Goal: Information Seeking & Learning: Learn about a topic

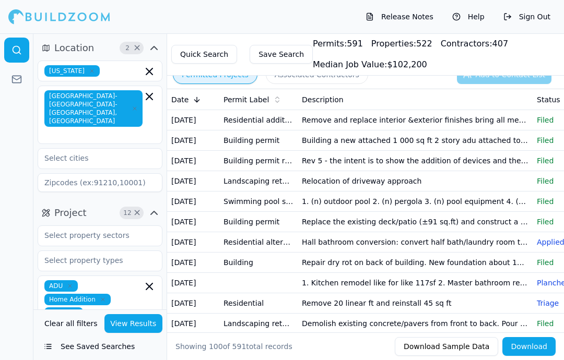
click at [501, 115] on td "Remove and replace interior &exterior finishes bring all mechanicval and electr…" at bounding box center [415, 120] width 235 height 20
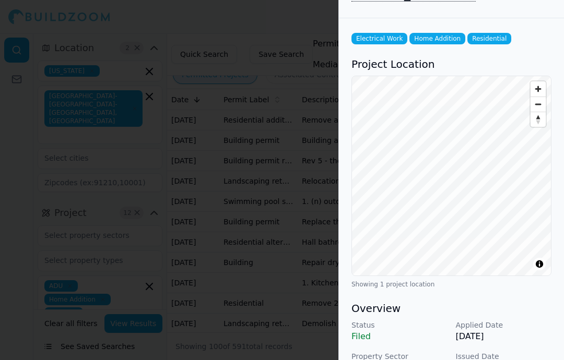
scroll to position [3, 0]
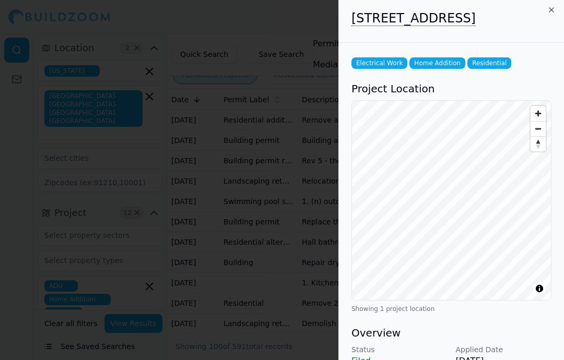
click at [305, 217] on div at bounding box center [282, 180] width 564 height 360
click at [294, 223] on td "Building permit" at bounding box center [258, 222] width 78 height 20
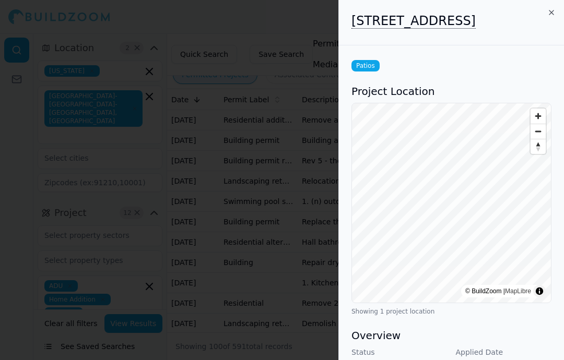
click at [264, 111] on div at bounding box center [282, 180] width 564 height 360
click at [263, 111] on div at bounding box center [282, 180] width 564 height 360
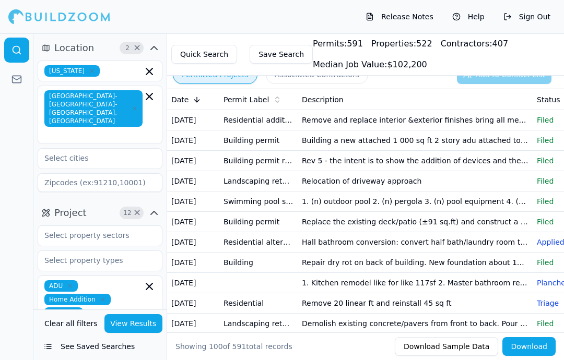
click at [437, 146] on td "Building a new attached 1 000 sq ft 2 story adu attached to the main residence …" at bounding box center [415, 140] width 235 height 20
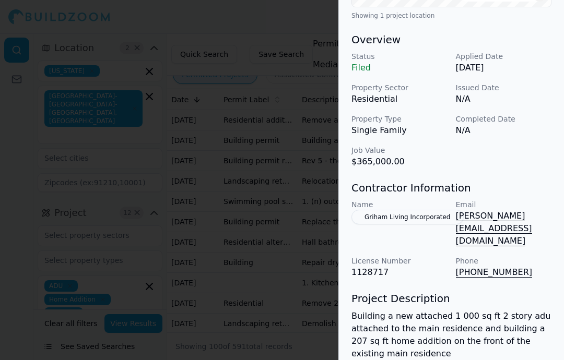
scroll to position [296, 0]
click at [221, 216] on div at bounding box center [282, 180] width 564 height 360
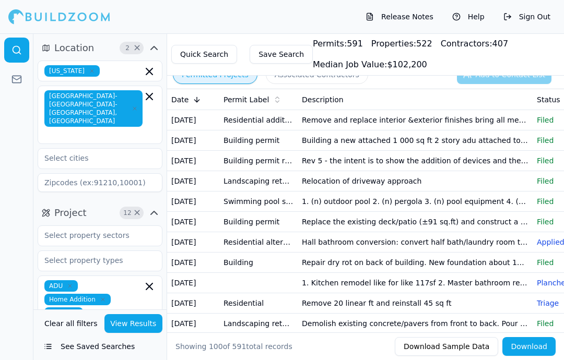
click at [466, 158] on td "Rev 5 - the intent is to show the addition of devices and the removal of devices" at bounding box center [415, 161] width 235 height 20
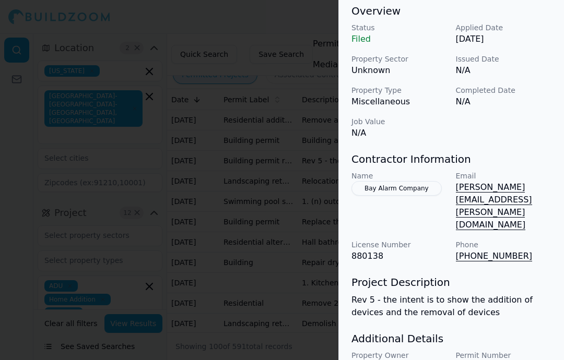
scroll to position [342, 5]
click at [495, 250] on p "(925) 808-4305" at bounding box center [504, 256] width 96 height 13
click at [489, 250] on p "(925) 808-4305" at bounding box center [504, 256] width 96 height 13
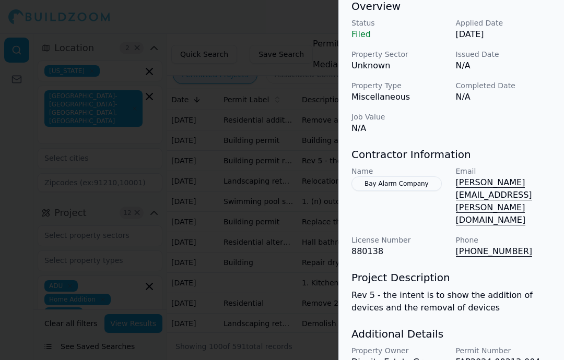
scroll to position [346, 0]
click at [302, 195] on div at bounding box center [282, 180] width 564 height 360
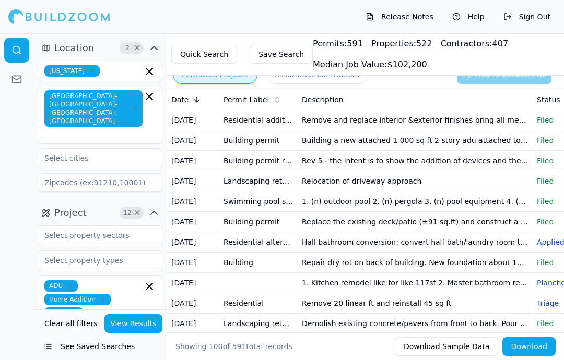
click at [374, 182] on td "Relocation of driveway approach" at bounding box center [415, 181] width 235 height 20
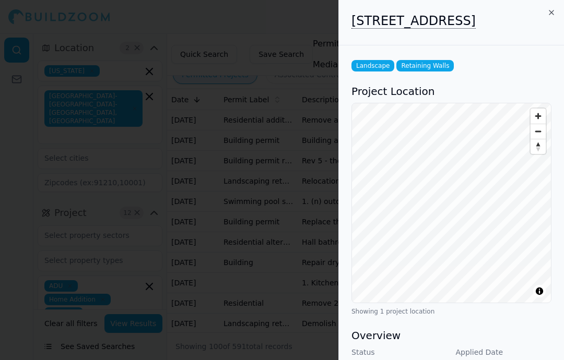
scroll to position [0, 0]
click at [252, 210] on div at bounding box center [282, 180] width 564 height 360
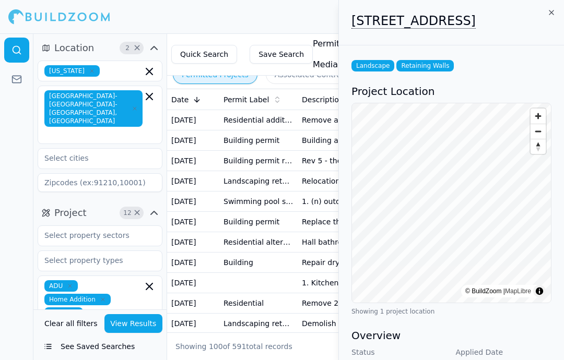
click at [255, 220] on td "Building permit" at bounding box center [258, 222] width 78 height 20
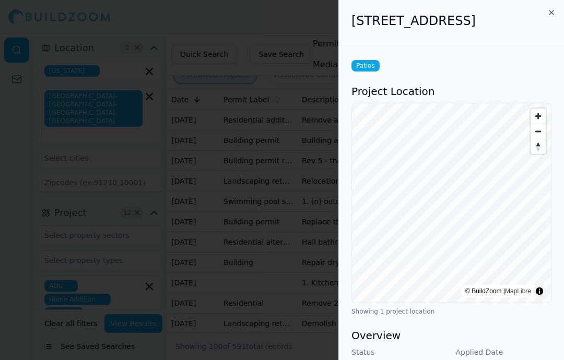
click at [259, 246] on div at bounding box center [282, 180] width 564 height 360
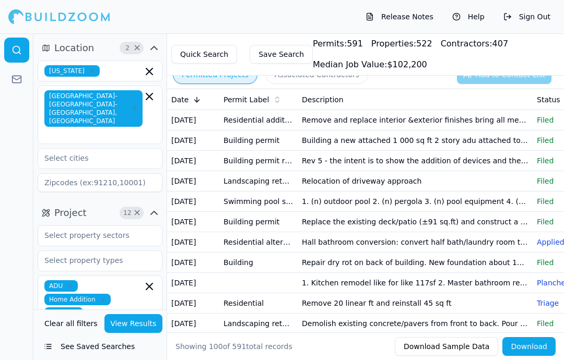
click at [276, 161] on td "Building permit revision" at bounding box center [258, 161] width 78 height 20
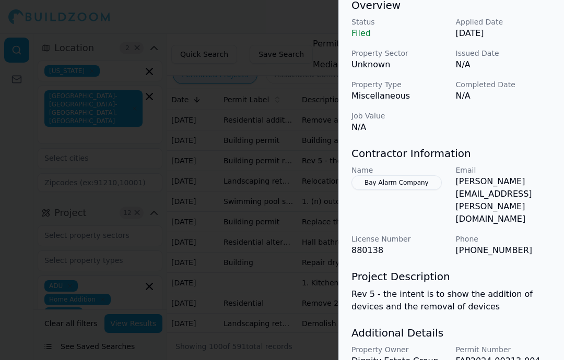
scroll to position [346, 0]
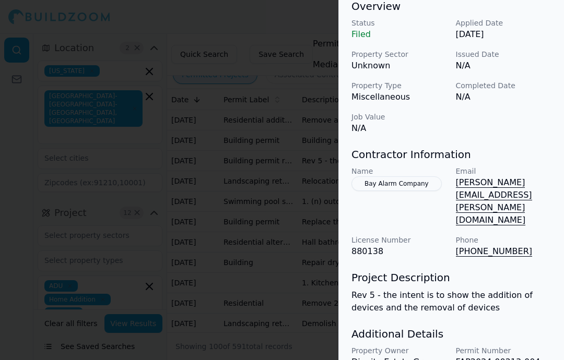
click at [288, 172] on div at bounding box center [282, 180] width 564 height 360
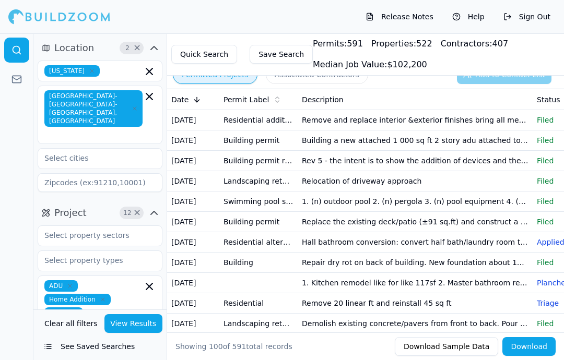
click at [352, 156] on td "Rev 5 - the intent is to show the addition of devices and the removal of devices" at bounding box center [415, 161] width 235 height 20
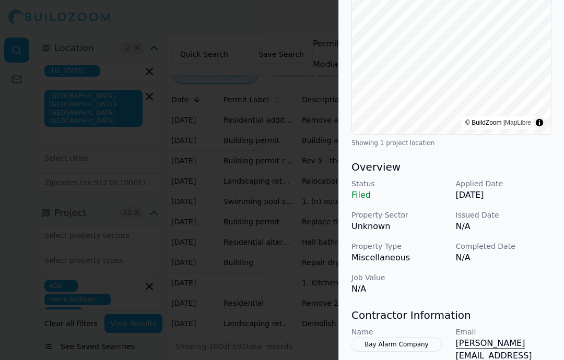
scroll to position [185, 0]
click at [297, 143] on div at bounding box center [282, 180] width 564 height 360
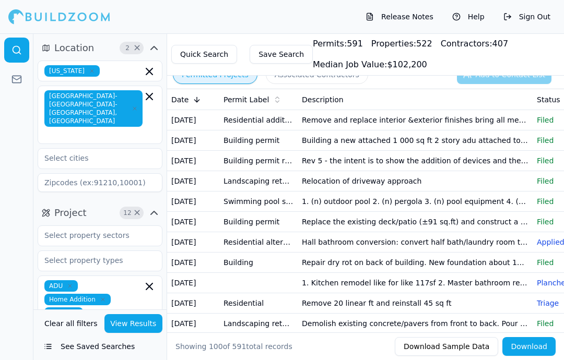
click at [288, 176] on td "Landscaping retaining wall" at bounding box center [258, 181] width 78 height 20
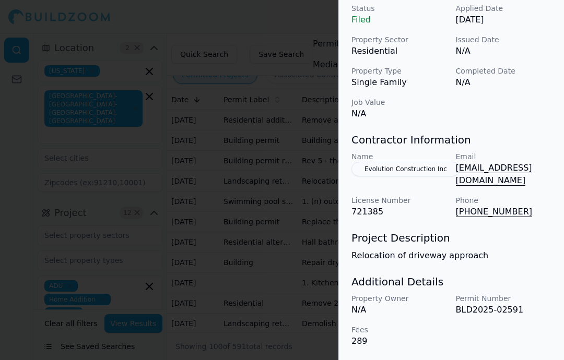
scroll to position [350, 0]
click at [418, 162] on p "Name" at bounding box center [399, 156] width 96 height 10
click at [419, 173] on button "Evolution Construction Inc" at bounding box center [405, 169] width 109 height 15
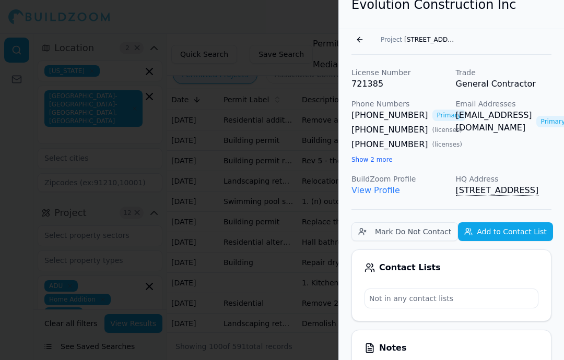
scroll to position [16, 0]
click at [375, 164] on button "Show 2 more" at bounding box center [371, 160] width 41 height 8
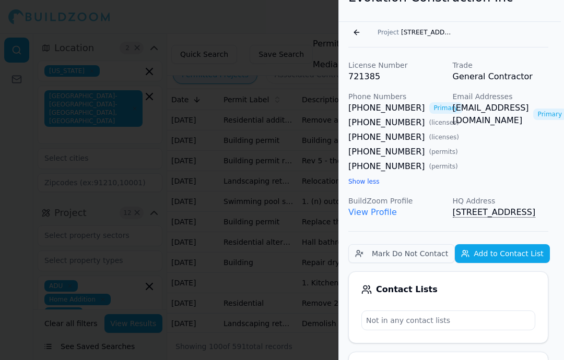
scroll to position [23, 4]
click at [277, 140] on div at bounding box center [282, 180] width 564 height 360
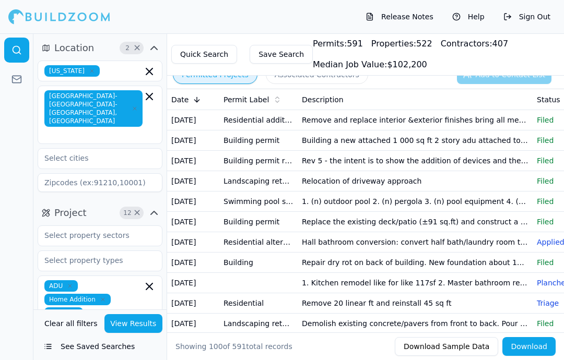
click at [345, 224] on td "Replace the existing deck/patio (±91 sq.ft) and construct a new deck/patio (98 …" at bounding box center [415, 222] width 235 height 20
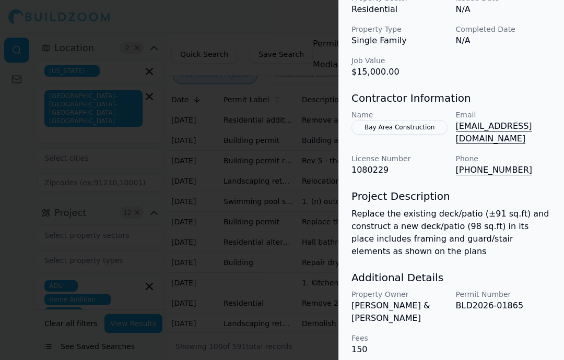
scroll to position [386, 0]
click at [375, 135] on button "Bay Area Construction" at bounding box center [399, 127] width 96 height 15
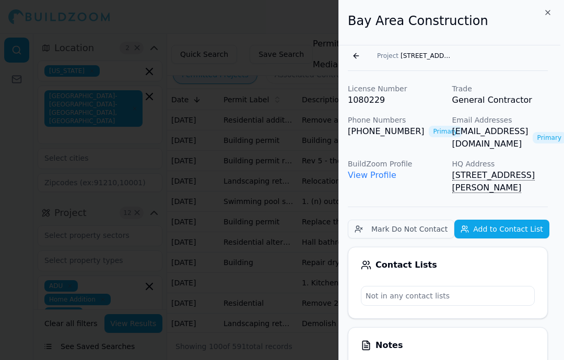
scroll to position [0, 4]
click at [348, 64] on div "Go back Project 5587 Starfire Cir, Fremont, CA, 94538" at bounding box center [448, 58] width 200 height 26
click at [350, 49] on button "Go back" at bounding box center [356, 56] width 17 height 17
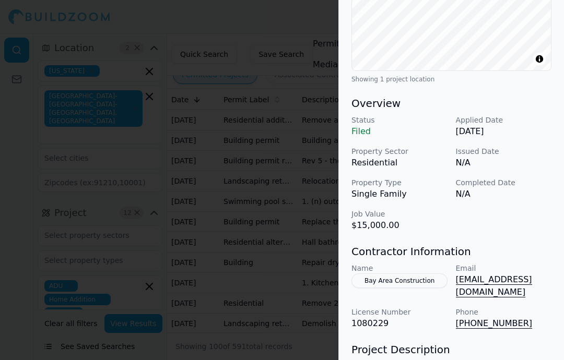
scroll to position [232, 3]
click at [254, 255] on div at bounding box center [282, 180] width 564 height 360
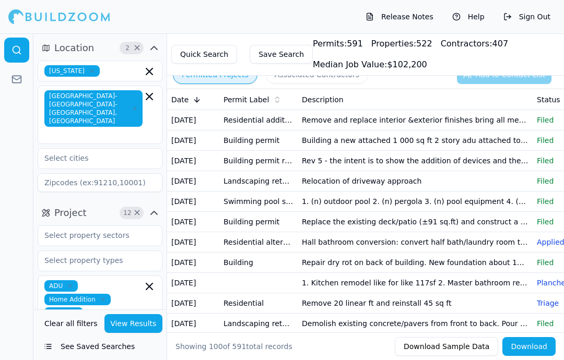
click at [336, 181] on td "Relocation of driveway approach" at bounding box center [415, 181] width 235 height 20
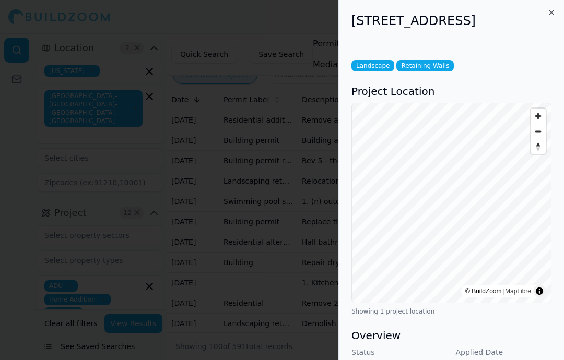
click at [291, 209] on div at bounding box center [282, 180] width 564 height 360
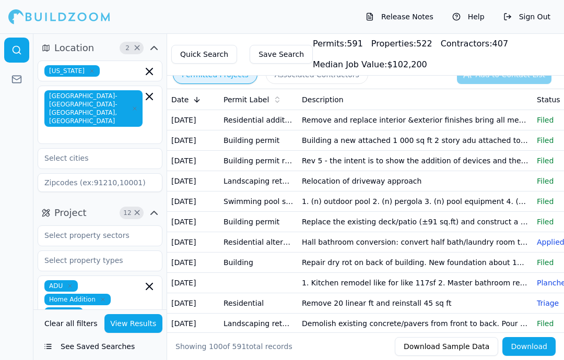
click at [339, 203] on td "1. (n) outdoor pool 2. (n) pergola 3. (n) pool equipment 4. (n) retaining wall" at bounding box center [415, 202] width 235 height 20
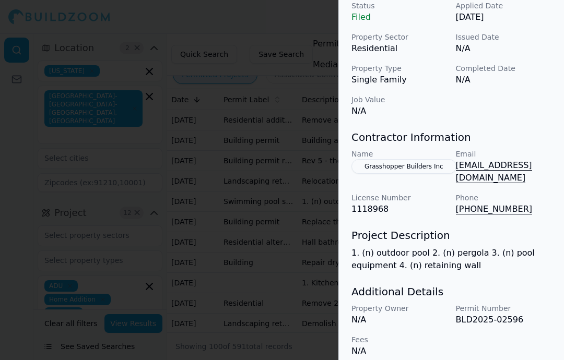
scroll to position [363, 0]
click at [426, 165] on button "Grasshopper Builders Inc" at bounding box center [403, 167] width 105 height 15
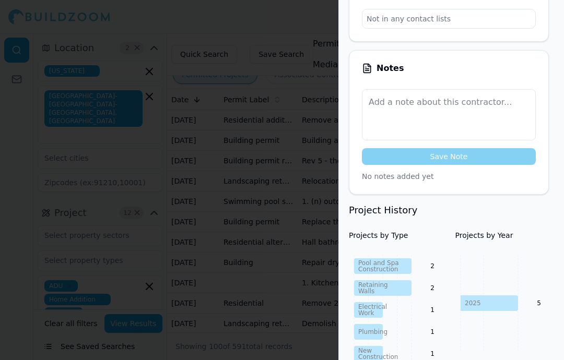
scroll to position [323, 2]
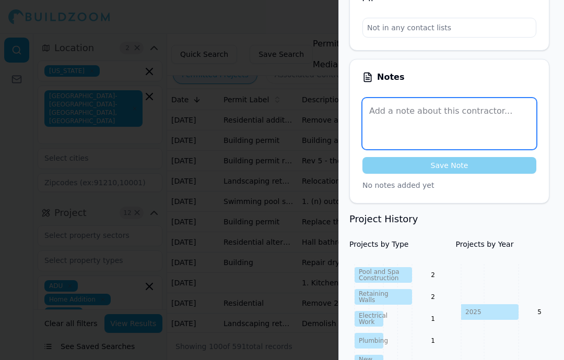
click at [477, 98] on textarea at bounding box center [449, 123] width 174 height 51
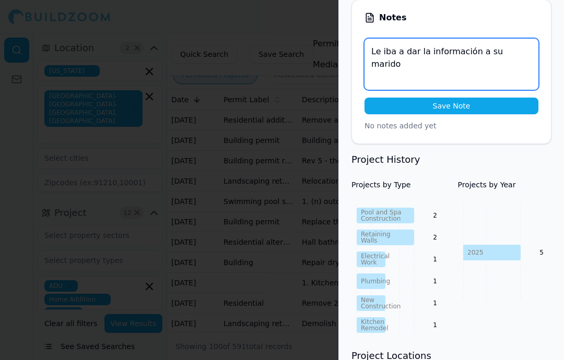
scroll to position [384, 0]
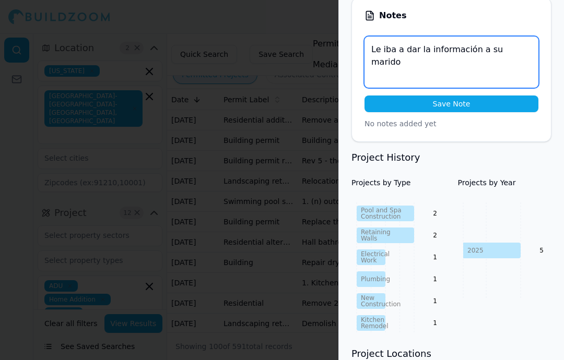
type textarea "Le iba a dar la información a su marido"
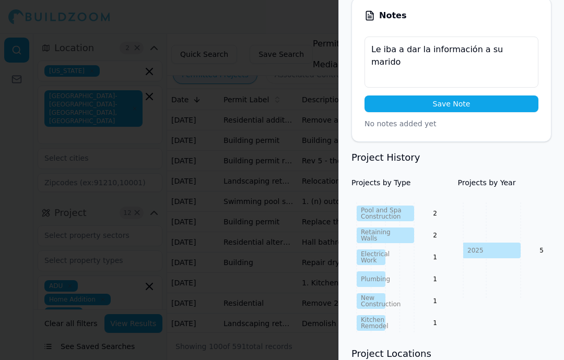
click at [492, 96] on button "Save Note" at bounding box center [451, 104] width 174 height 17
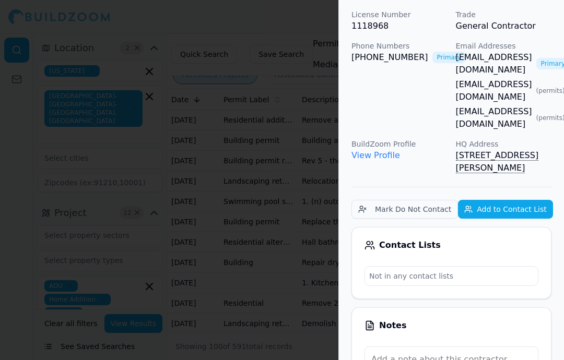
scroll to position [74, 0]
click at [235, 233] on div at bounding box center [282, 180] width 564 height 360
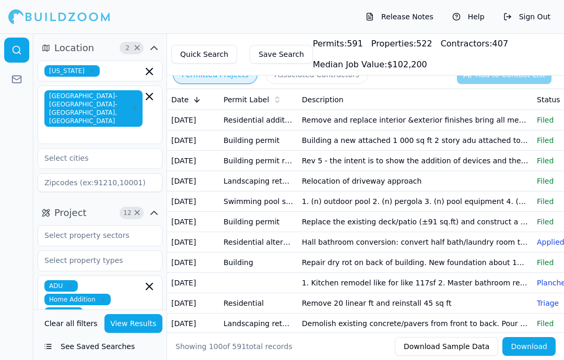
click at [260, 212] on td "Building permit" at bounding box center [258, 222] width 78 height 20
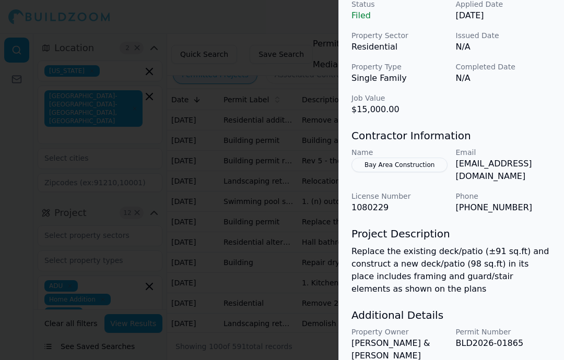
scroll to position [348, 0]
click at [292, 198] on div at bounding box center [282, 180] width 564 height 360
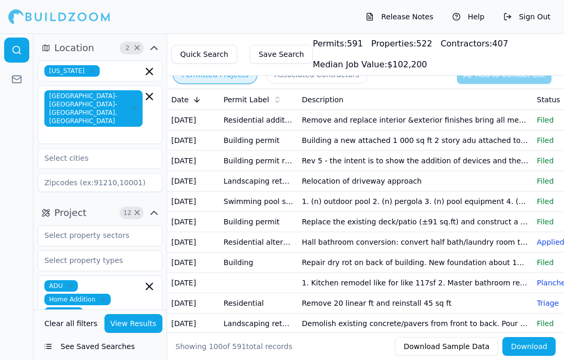
click at [424, 207] on td "1. (n) outdoor pool 2. (n) pergola 3. (n) pool equipment 4. (n) retaining wall" at bounding box center [415, 202] width 235 height 20
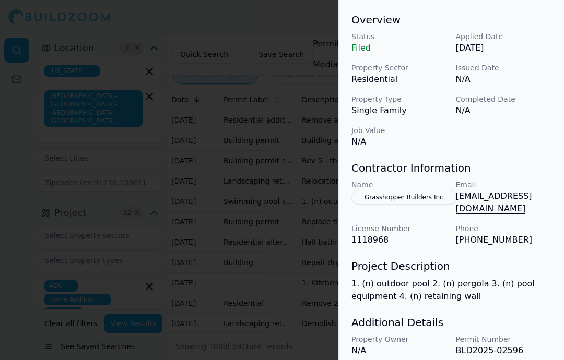
scroll to position [335, 0]
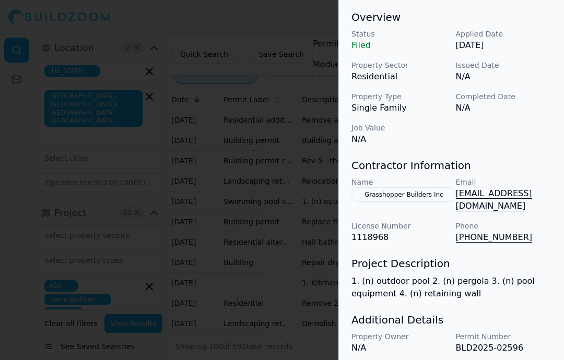
click at [287, 229] on div at bounding box center [282, 180] width 564 height 360
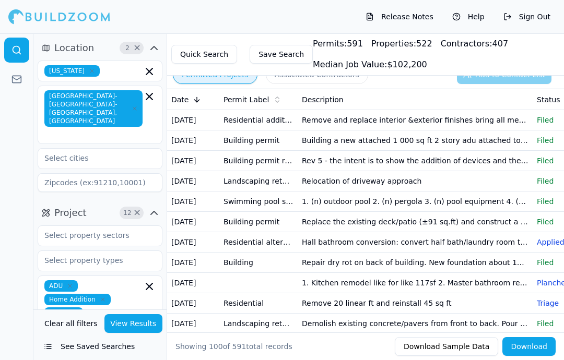
click at [454, 221] on td "Replace the existing deck/patio (±91 sq.ft) and construct a new deck/patio (98 …" at bounding box center [415, 222] width 235 height 20
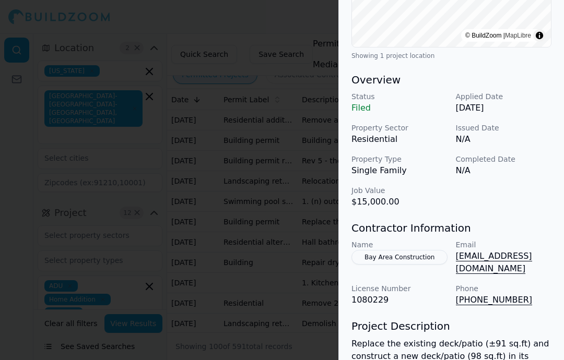
scroll to position [257, 0]
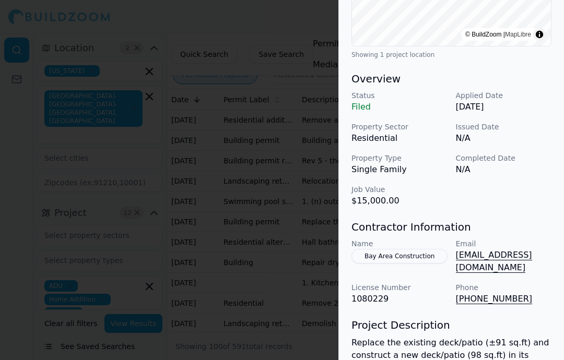
click at [292, 209] on div at bounding box center [282, 180] width 564 height 360
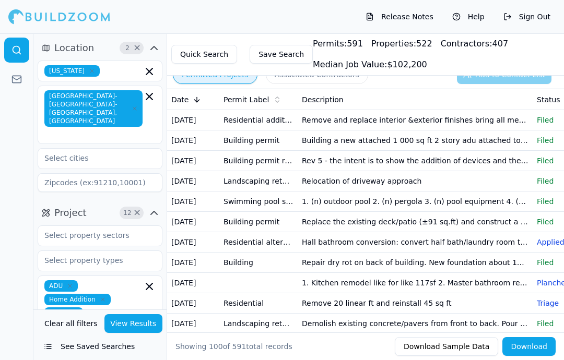
click at [412, 242] on td "Hall bathroom conversion: convert half bath/laundry room to full bathroom in th…" at bounding box center [415, 242] width 235 height 20
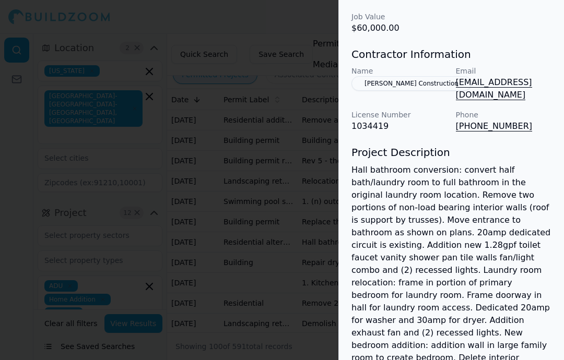
scroll to position [444, 1]
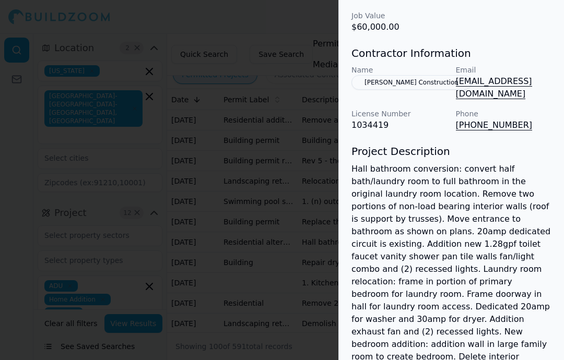
click at [144, 141] on div at bounding box center [282, 180] width 564 height 360
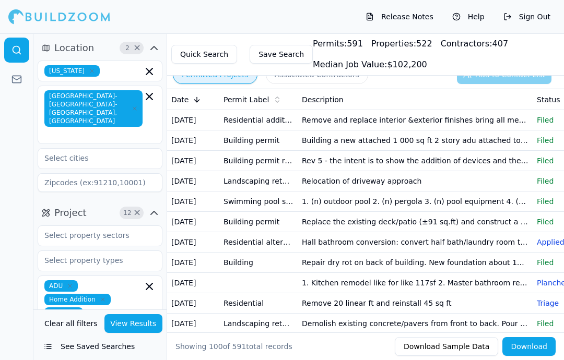
click at [395, 236] on td "Hall bathroom conversion: convert half bath/laundry room to full bathroom in th…" at bounding box center [415, 242] width 235 height 20
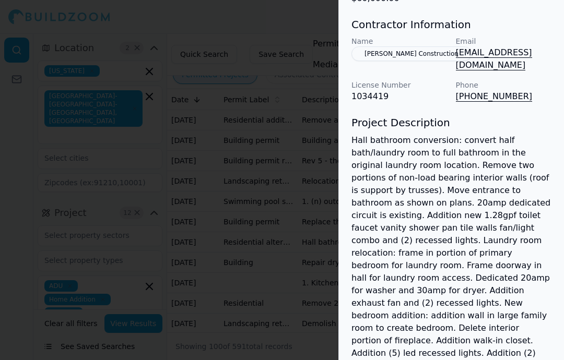
scroll to position [473, 0]
click at [178, 192] on div at bounding box center [282, 180] width 564 height 360
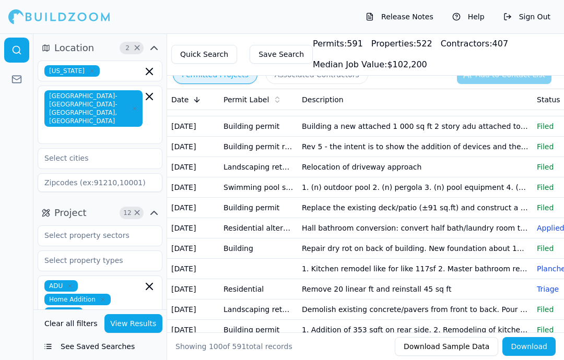
scroll to position [15, 0]
click at [401, 241] on td "Repair dry rot on back of building. New foundation about 10 addition support on…" at bounding box center [415, 248] width 235 height 20
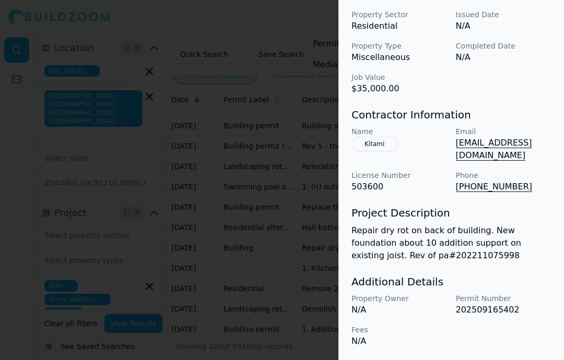
scroll to position [375, 0]
click at [375, 151] on button "Kitami" at bounding box center [374, 144] width 46 height 15
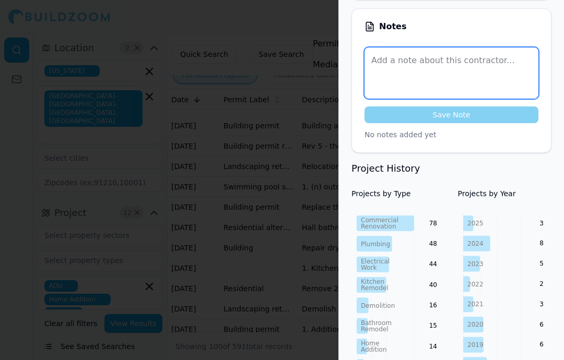
click at [480, 94] on textarea at bounding box center [451, 73] width 174 height 51
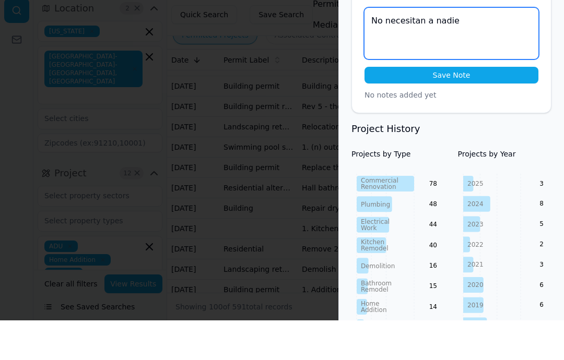
type textarea "No necesitan a nadie"
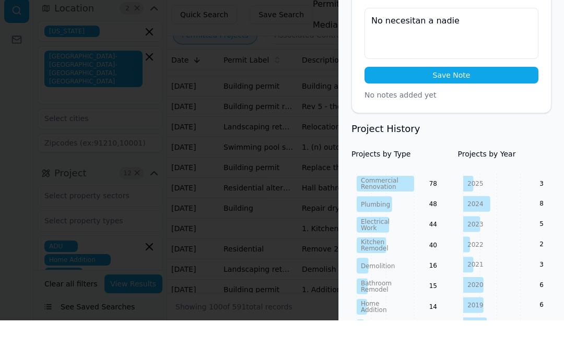
click at [474, 106] on button "Save Note" at bounding box center [451, 114] width 174 height 17
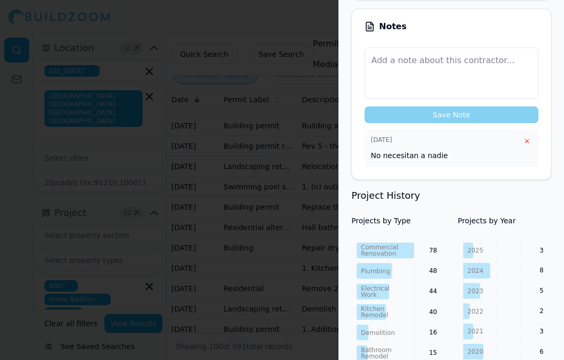
click at [271, 196] on div at bounding box center [282, 180] width 564 height 360
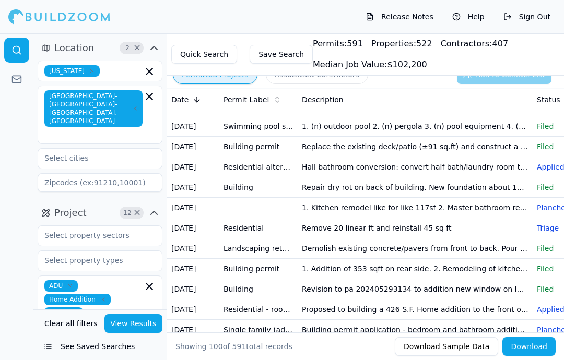
scroll to position [77, 0]
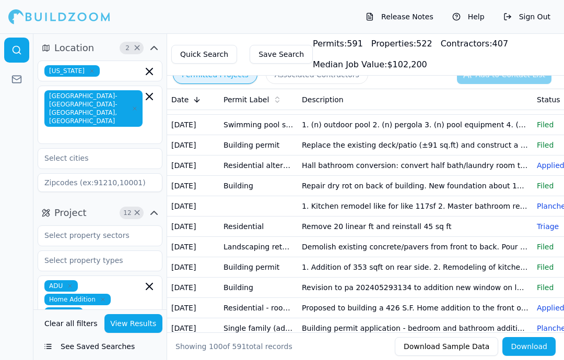
click at [359, 205] on td "1. Kitchen remodel like for like 117sf 2. Master bathroom remodel like for like…" at bounding box center [415, 206] width 235 height 20
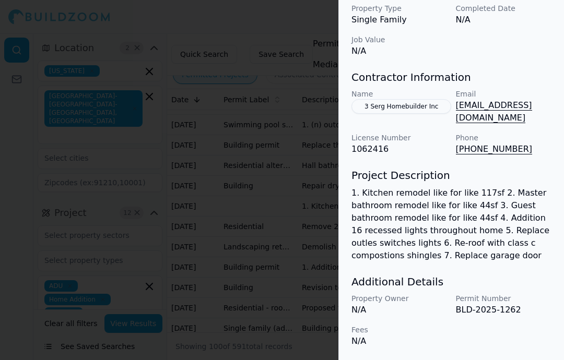
scroll to position [426, 0]
click at [402, 113] on button "3 Serg Homebuilder Inc" at bounding box center [401, 106] width 100 height 15
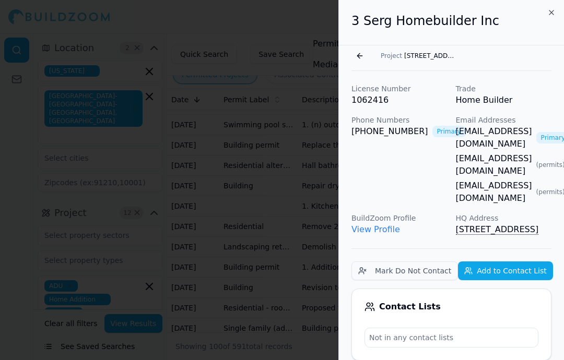
scroll to position [0, 0]
click at [382, 224] on link "View Profile" at bounding box center [375, 229] width 49 height 10
click at [274, 241] on div at bounding box center [282, 180] width 564 height 360
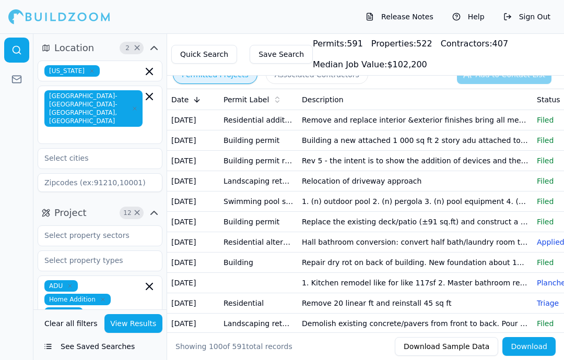
click at [320, 283] on td "1. Kitchen remodel like for like 117sf 2. Master bathroom remodel like for like…" at bounding box center [415, 283] width 235 height 20
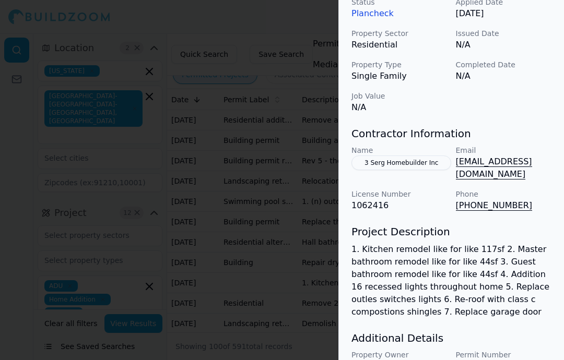
scroll to position [386, 0]
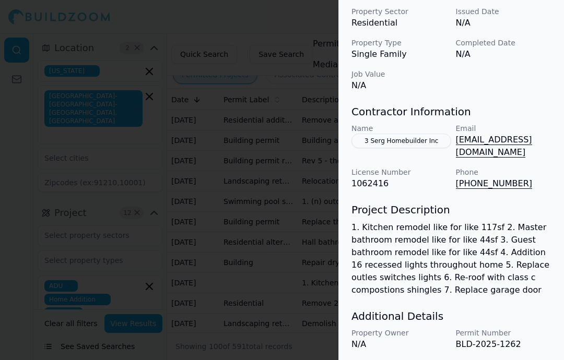
click at [418, 148] on button "3 Serg Homebuilder Inc" at bounding box center [401, 141] width 100 height 15
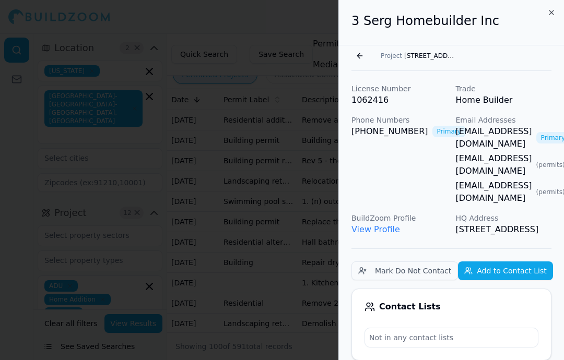
scroll to position [0, 0]
click at [374, 224] on link "View Profile" at bounding box center [375, 229] width 49 height 10
click at [289, 133] on div at bounding box center [282, 180] width 564 height 360
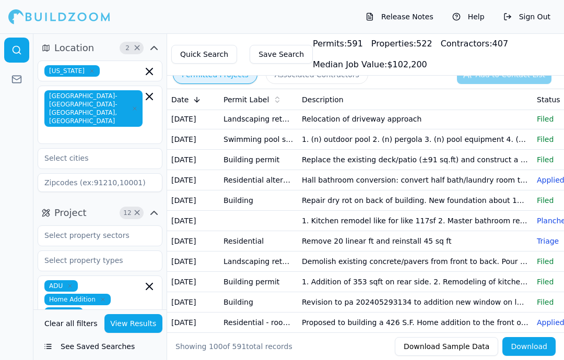
scroll to position [63, 0]
click at [333, 212] on td "1. Kitchen remodel like for like 117sf 2. Master bathroom remodel like for like…" at bounding box center [415, 220] width 235 height 20
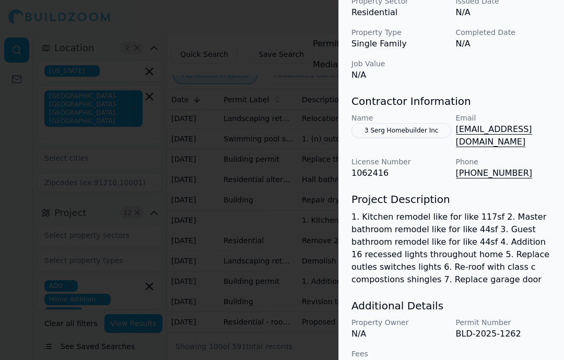
scroll to position [397, 0]
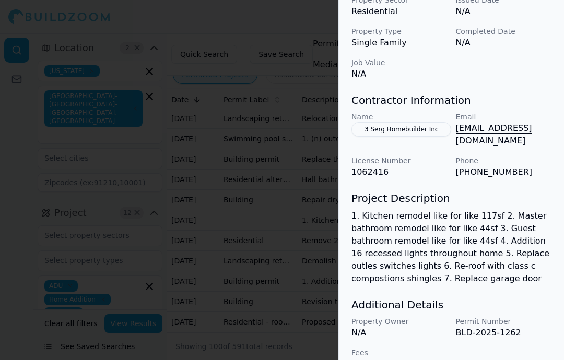
click at [283, 165] on div at bounding box center [282, 180] width 564 height 360
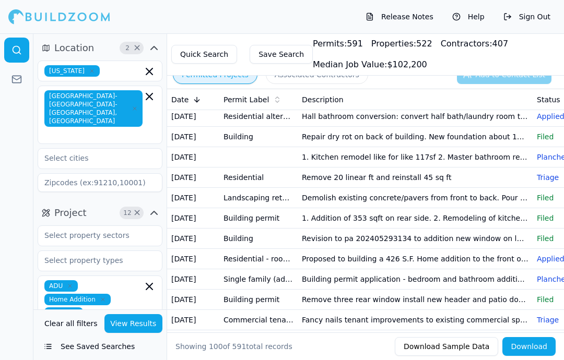
scroll to position [126, 0]
click at [391, 180] on td "Remove 20 linear ft and reinstall 45 sq ft" at bounding box center [415, 177] width 235 height 20
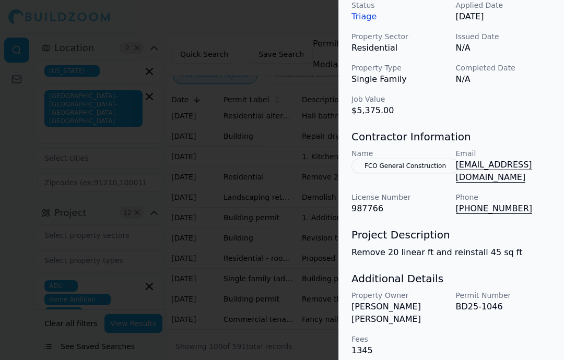
scroll to position [363, 0]
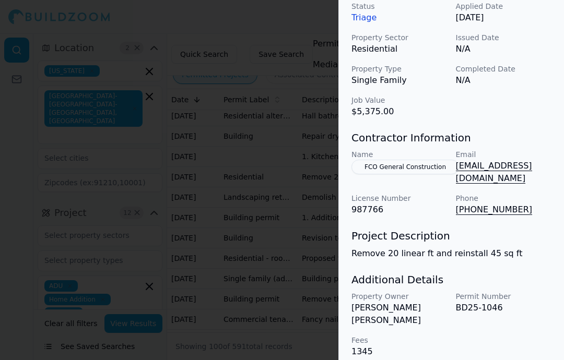
click at [415, 163] on button "FCO General Construction" at bounding box center [405, 167] width 108 height 15
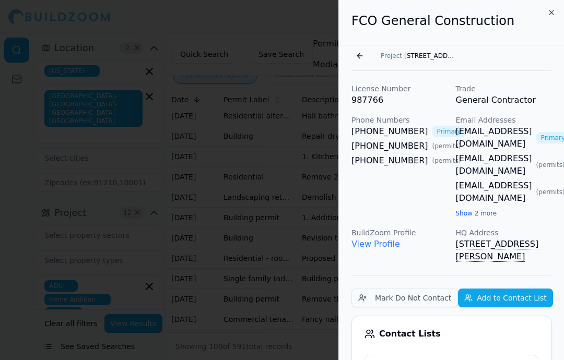
scroll to position [0, 0]
click at [357, 53] on button "Go back" at bounding box center [359, 56] width 17 height 17
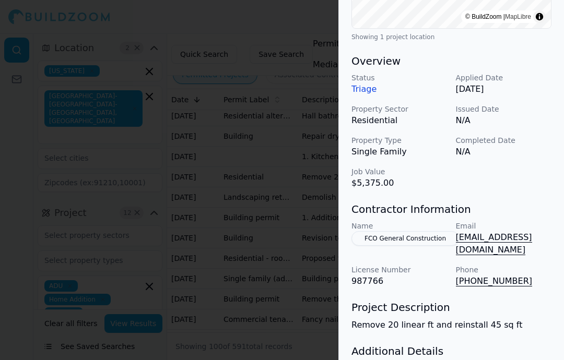
scroll to position [292, 0]
